Goal: Task Accomplishment & Management: Complete application form

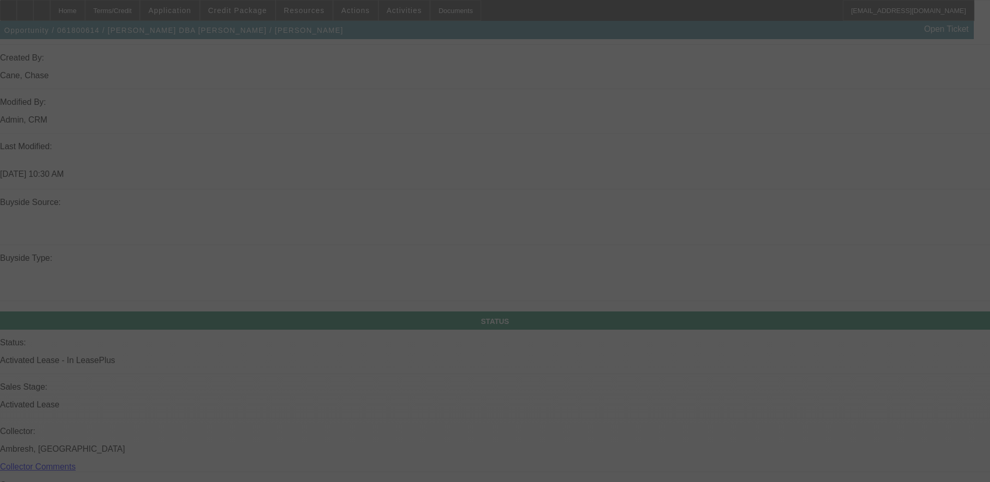
scroll to position [924, 0]
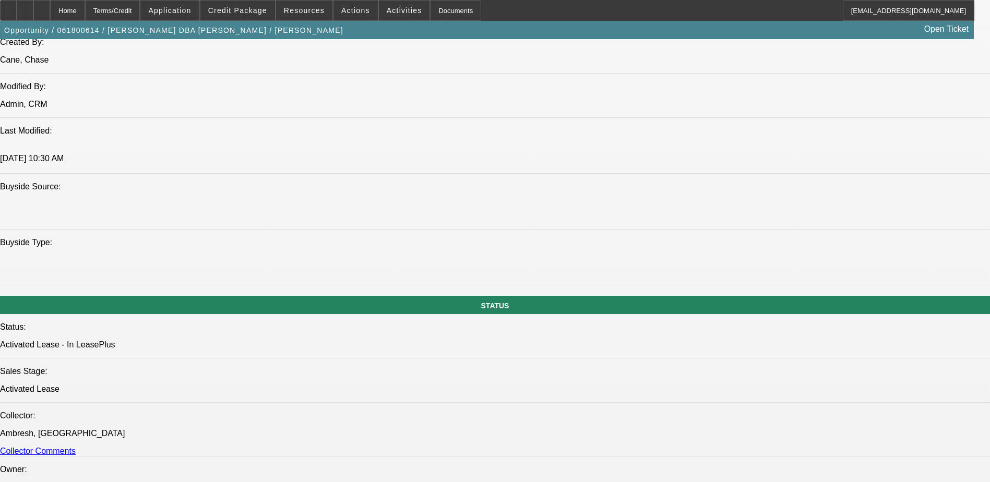
select select "0"
select select "2"
select select "0.1"
select select "0"
select select "2"
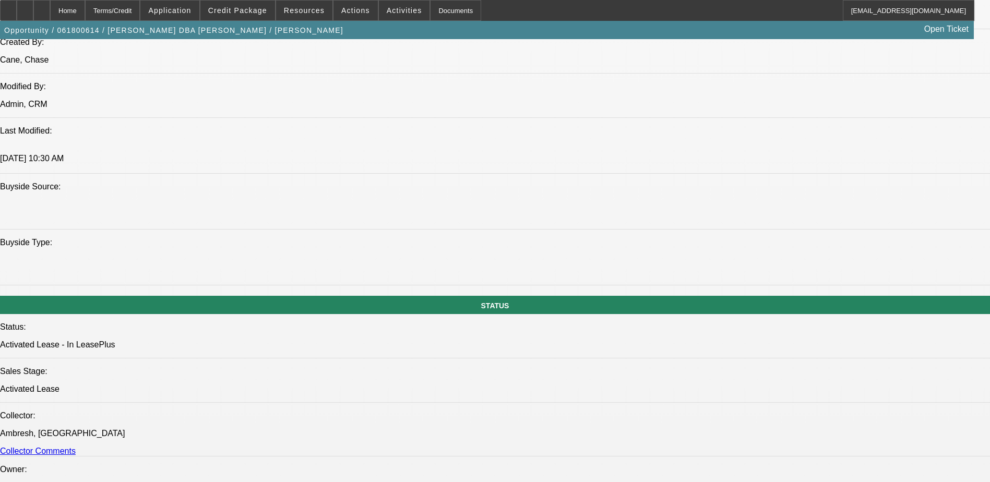
select select "0.1"
select select "0"
select select "2"
select select "0.1"
select select "0"
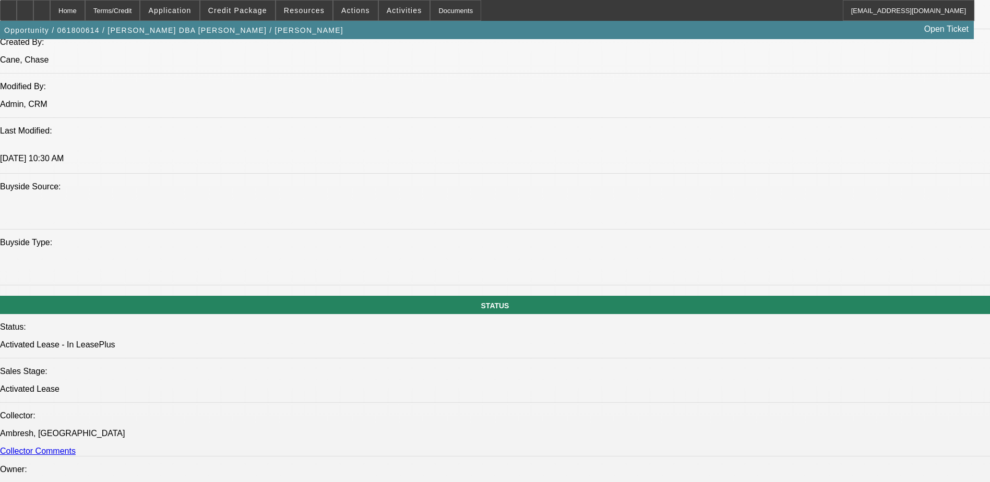
select select "2"
select select "0.1"
select select "1"
select select "2"
select select "4"
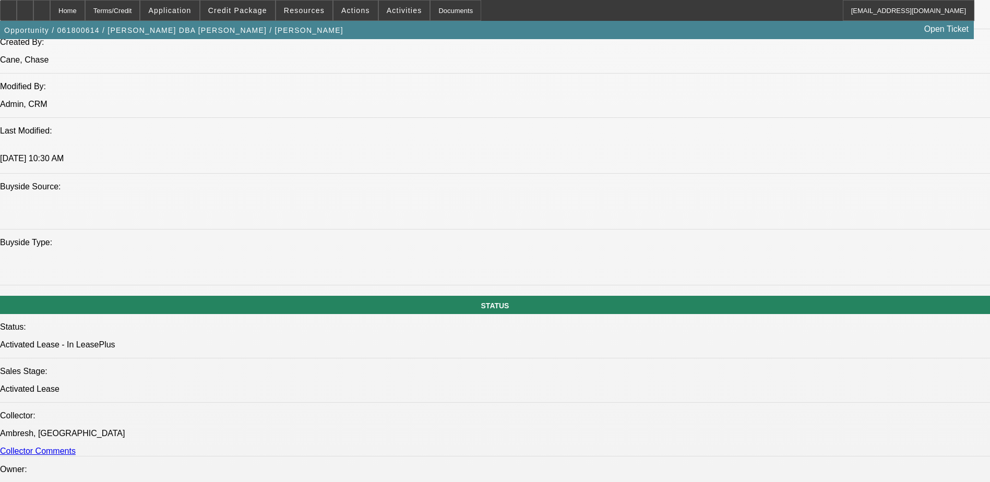
select select "1"
select select "2"
select select "4"
select select "1"
select select "2"
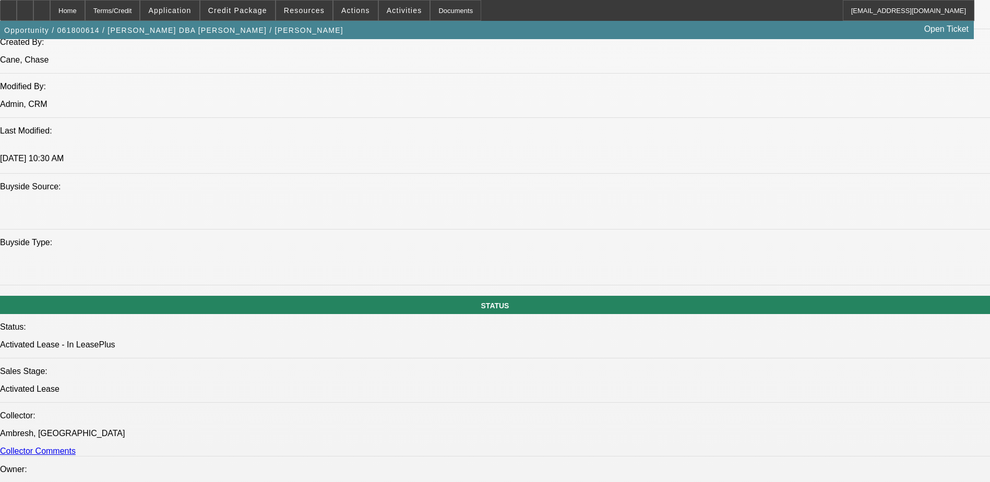
select select "4"
select select "1"
select select "2"
select select "4"
click at [242, 9] on span "Credit Package" at bounding box center [237, 10] width 59 height 8
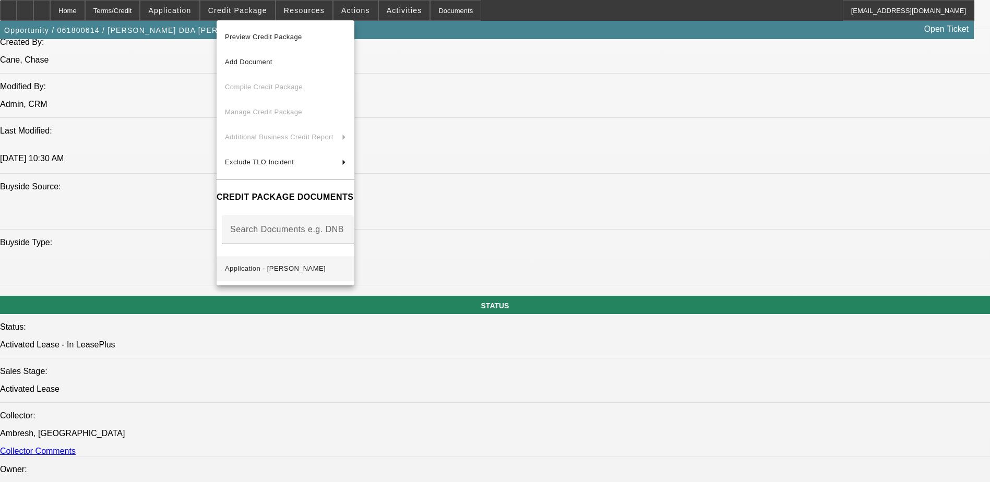
click at [308, 265] on span "Application - [PERSON_NAME]" at bounding box center [275, 269] width 101 height 8
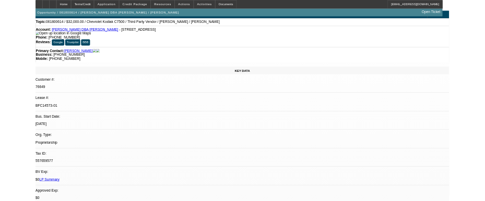
scroll to position [0, 0]
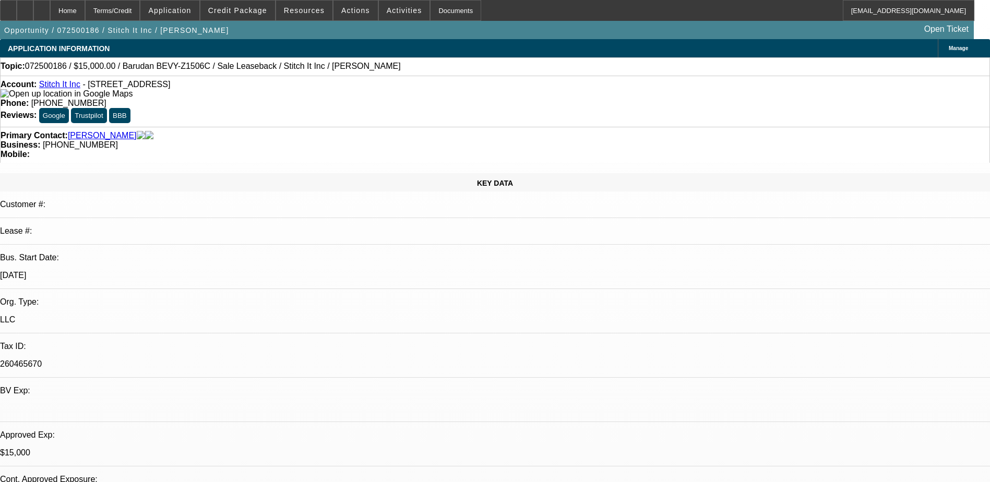
select select "0"
select select "2"
select select "0"
select select "2"
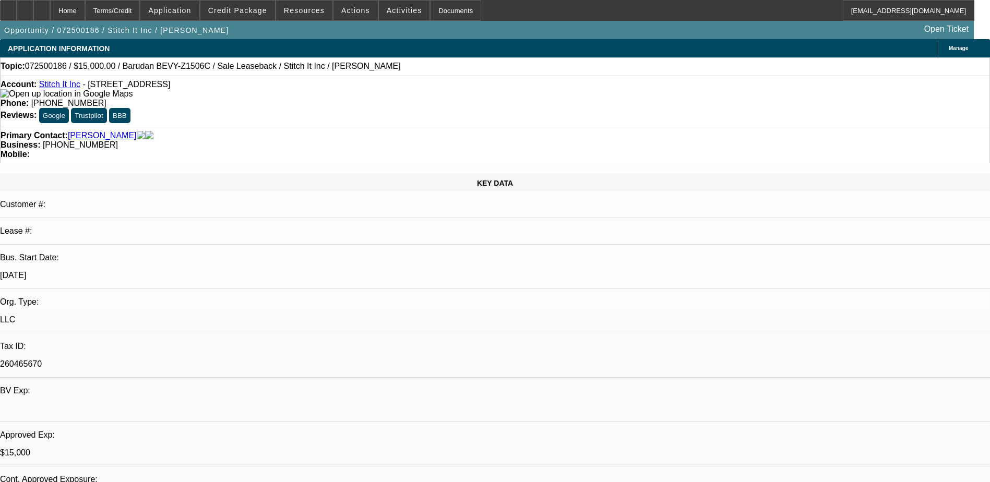
select select "0"
select select "2"
select select "0"
select select "1"
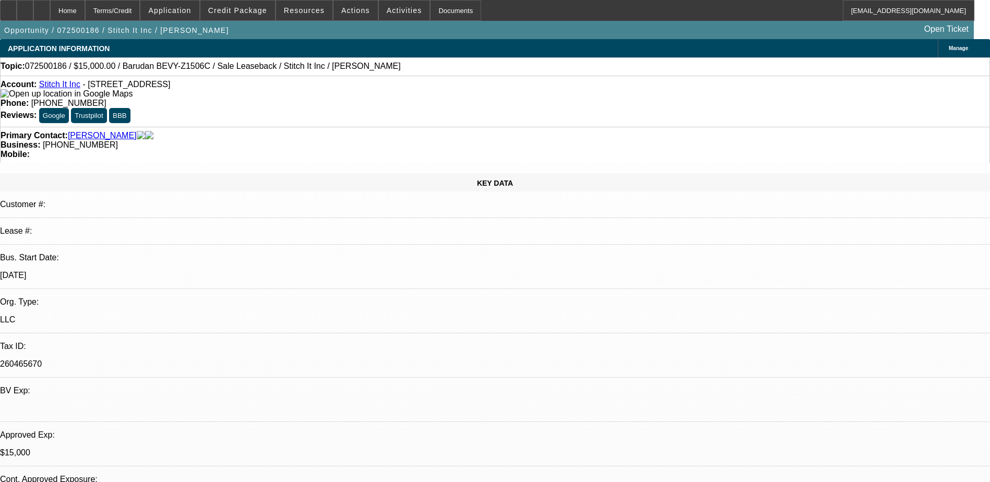
select select "2"
select select "6"
select select "1"
select select "2"
select select "6"
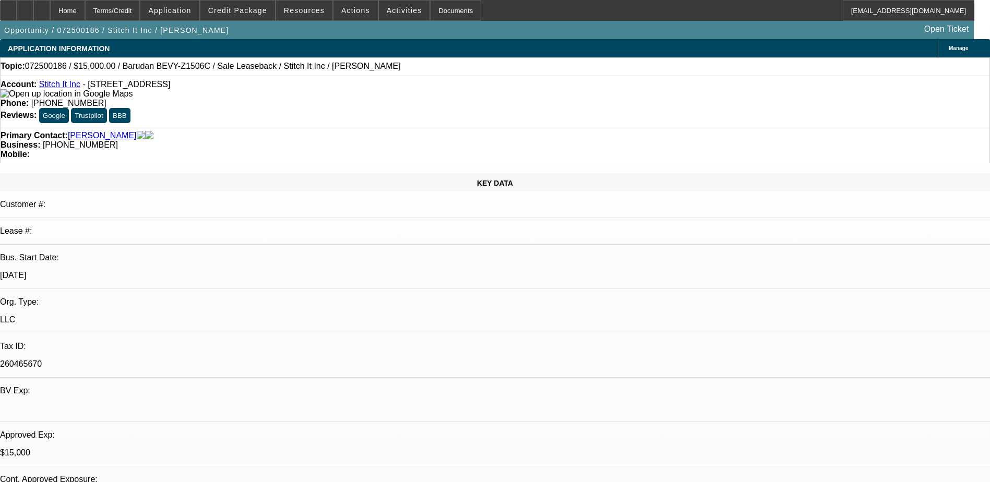
select select "1"
select select "2"
select select "6"
